Goal: Task Accomplishment & Management: Manage account settings

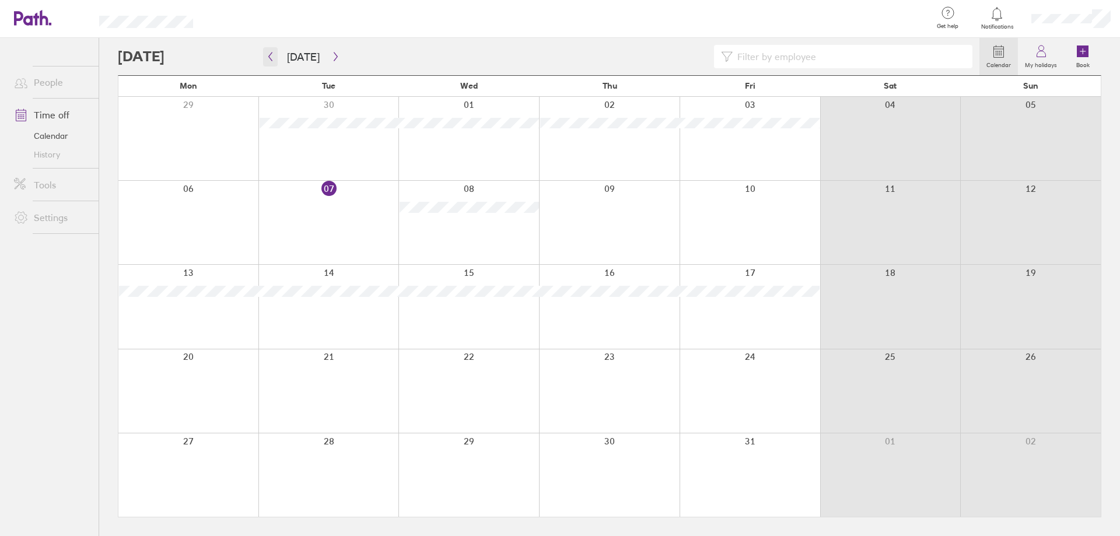
click at [270, 57] on icon "button" at bounding box center [270, 56] width 9 height 9
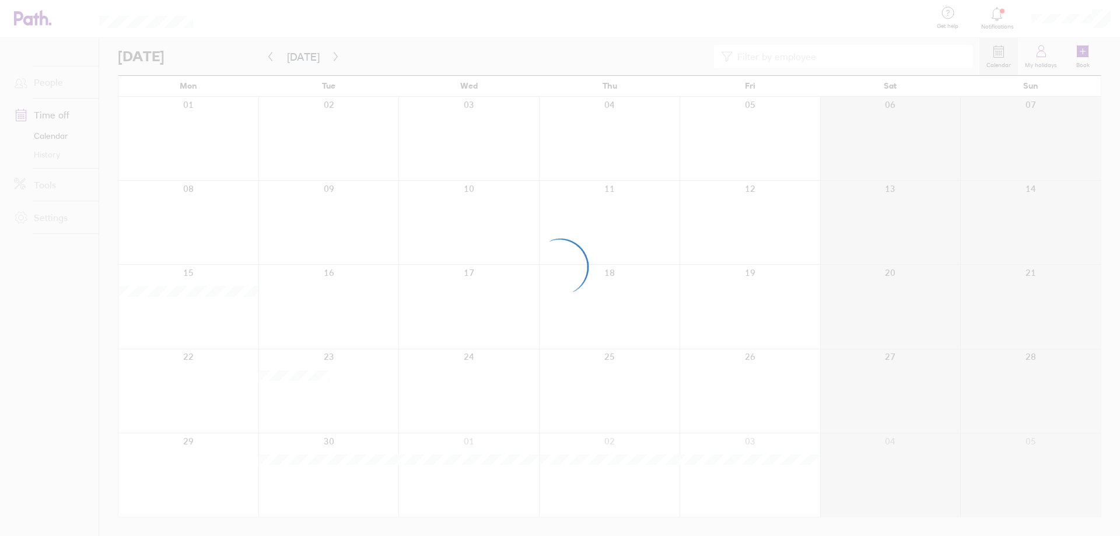
click at [336, 19] on div at bounding box center [560, 268] width 1120 height 536
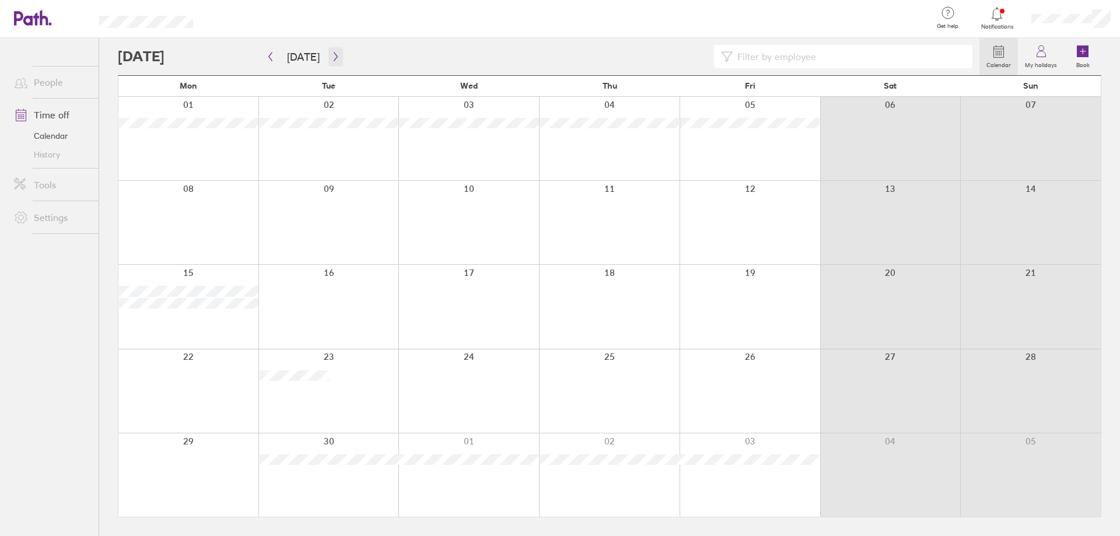
click at [332, 56] on icon "button" at bounding box center [335, 56] width 9 height 9
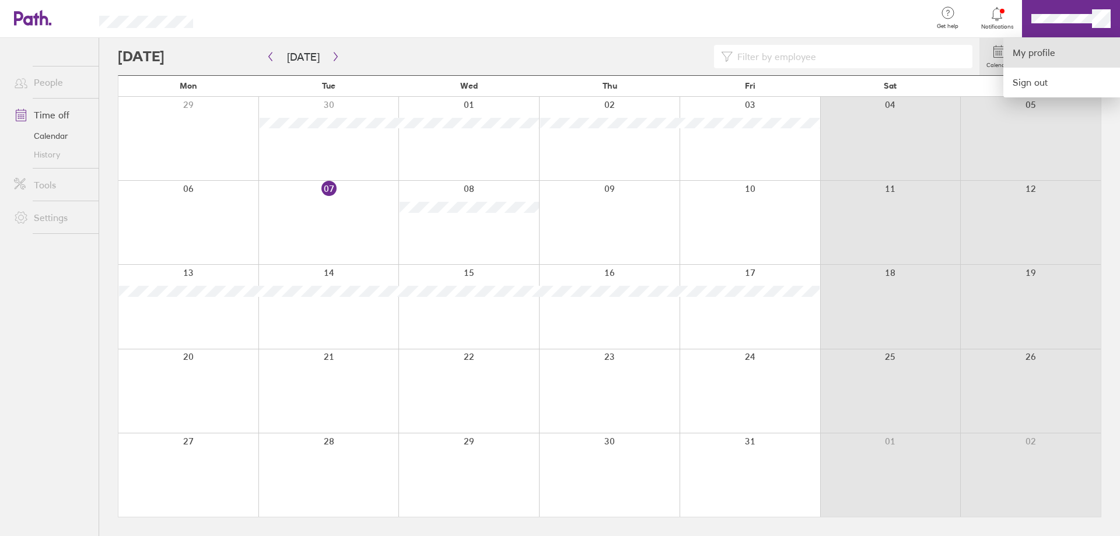
click at [1036, 52] on link "My profile" at bounding box center [1062, 53] width 117 height 30
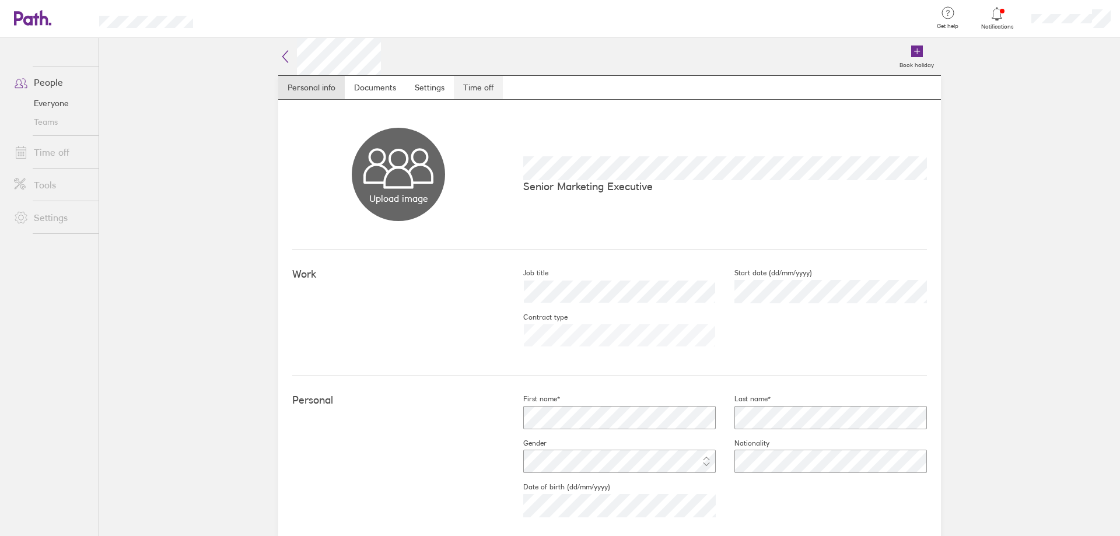
click at [476, 89] on link "Time off" at bounding box center [478, 87] width 49 height 23
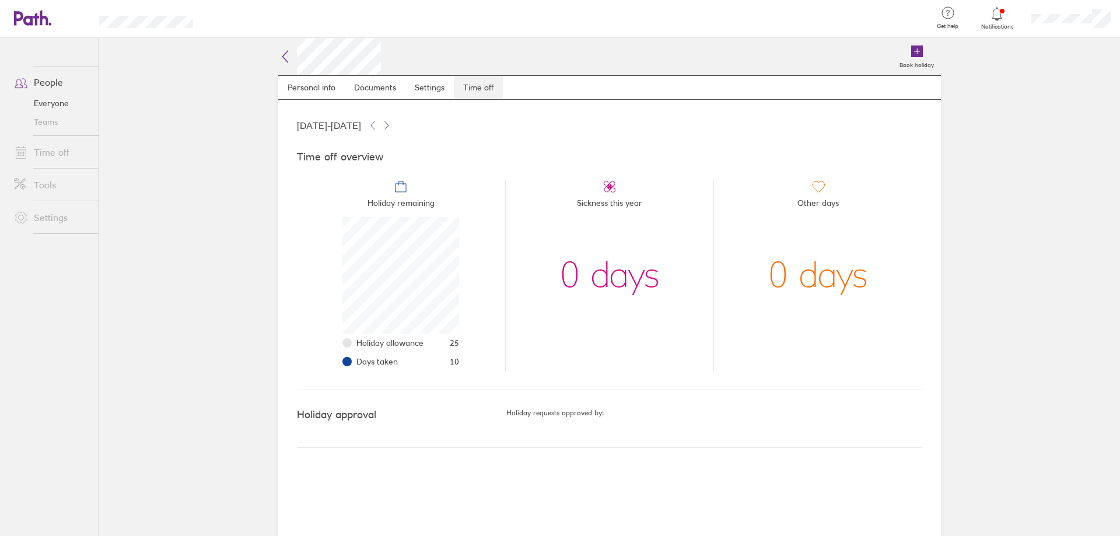
scroll to position [117, 117]
click at [206, 294] on main "Book holiday Personal info Documents Settings Time off [DATE] - [DATE] Time off…" at bounding box center [609, 287] width 1021 height 498
click at [174, 319] on main "Book holiday Personal info Documents Settings Time off [DATE] - [DATE] Time off…" at bounding box center [609, 287] width 1021 height 498
